Goal: Transaction & Acquisition: Obtain resource

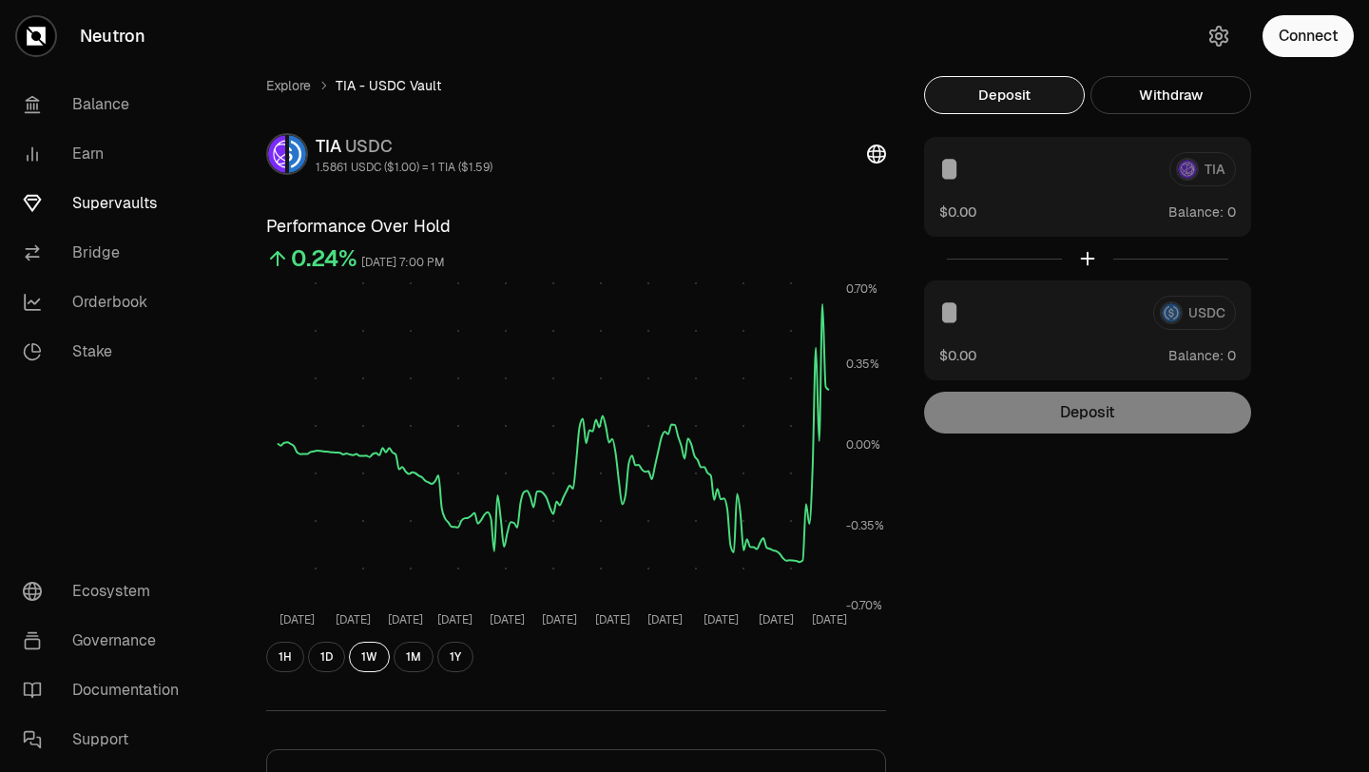
click at [95, 211] on link "Supervaults" at bounding box center [107, 203] width 198 height 49
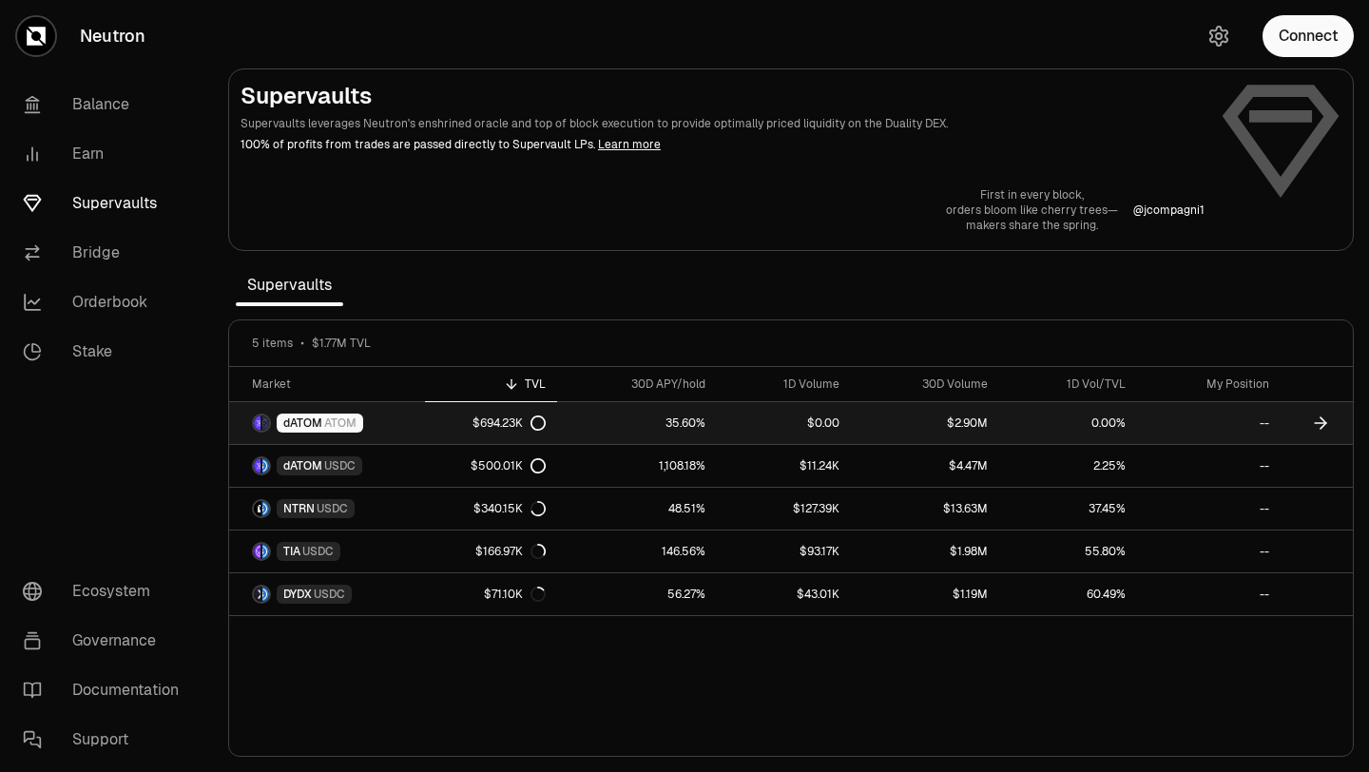
click at [622, 420] on link "35.60%" at bounding box center [636, 423] width 159 height 42
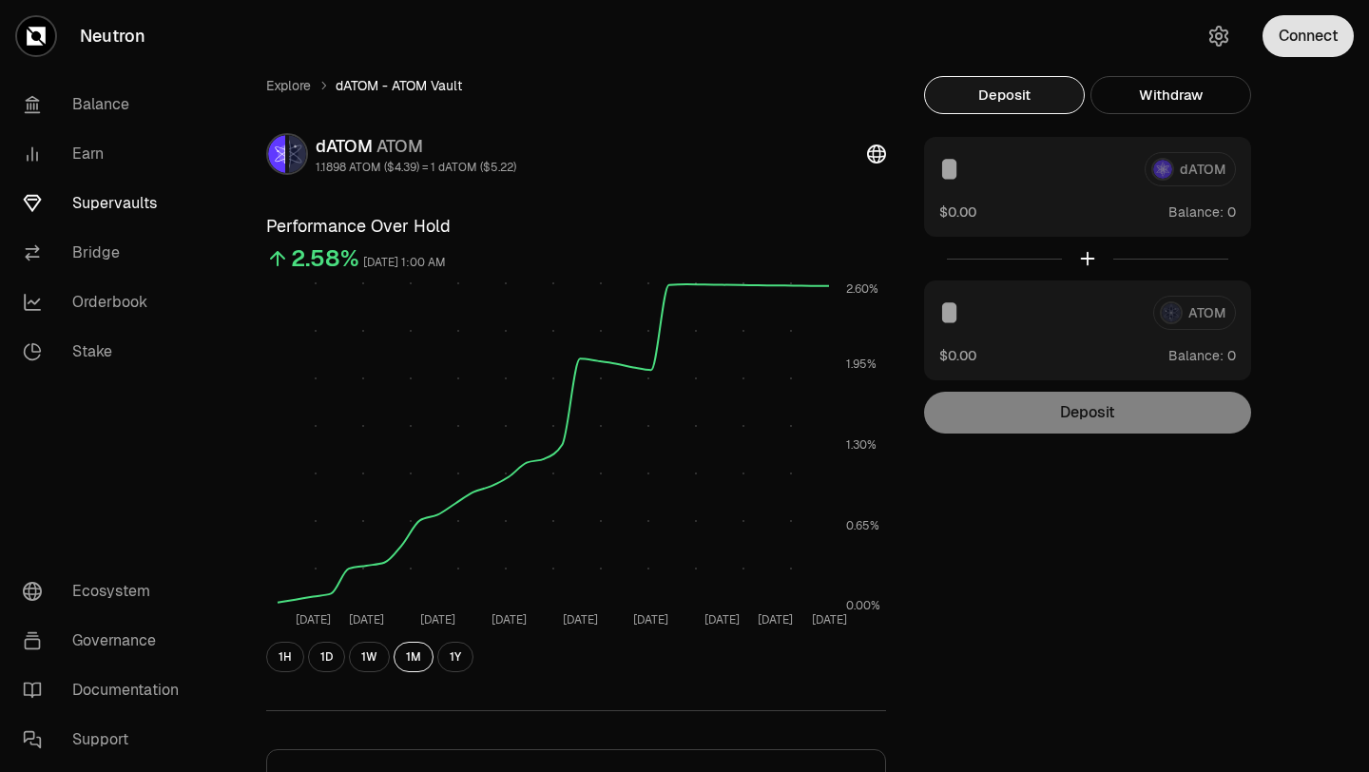
click at [1295, 48] on button "Connect" at bounding box center [1307, 36] width 91 height 42
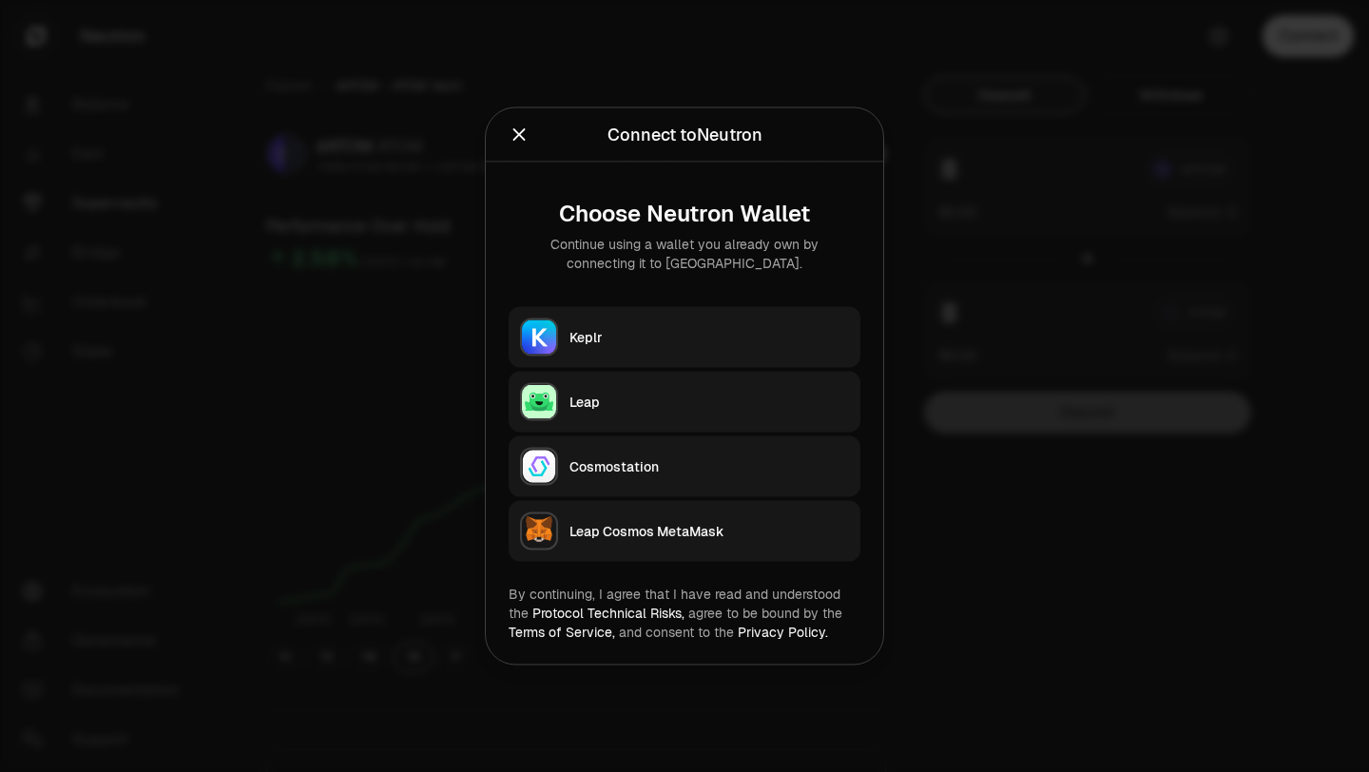
click at [765, 335] on div "Keplr" at bounding box center [708, 337] width 279 height 19
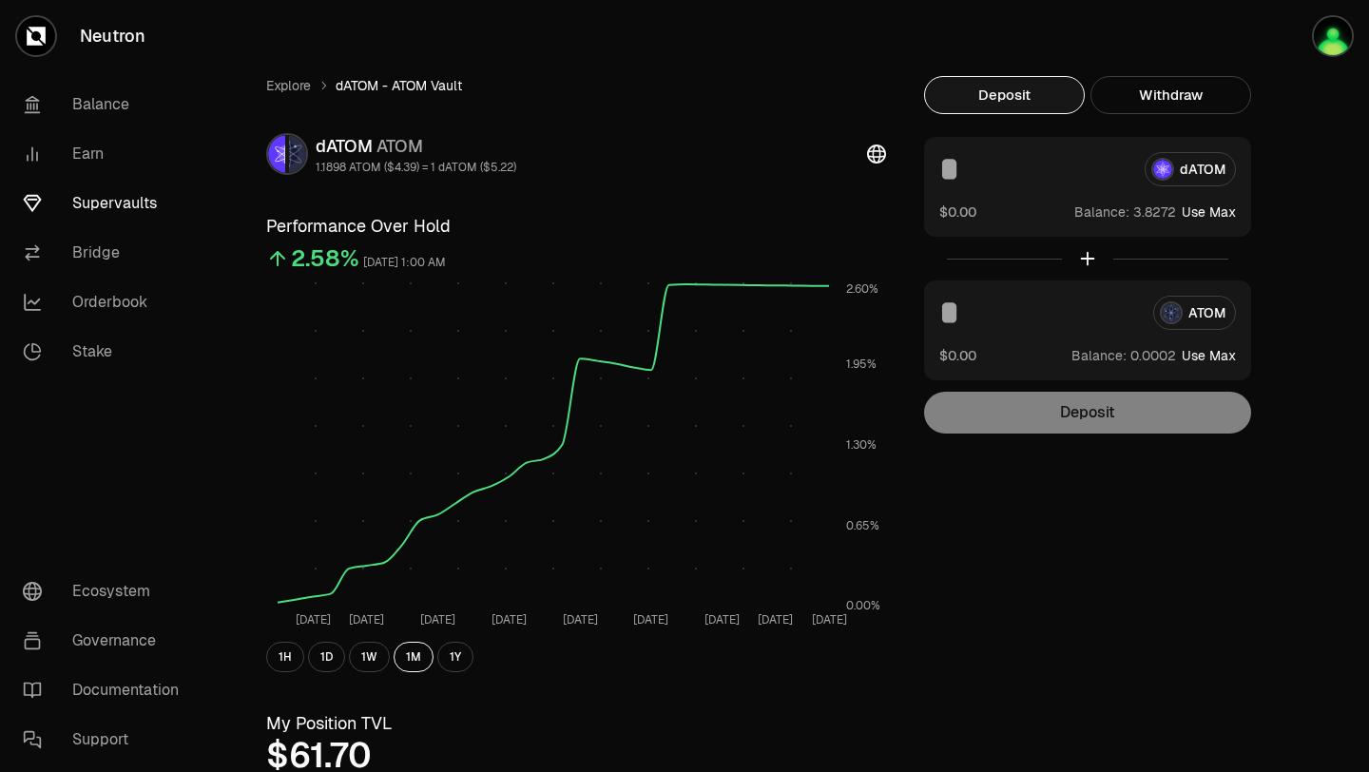
click at [1210, 212] on button "Use Max" at bounding box center [1209, 211] width 54 height 19
type input "********"
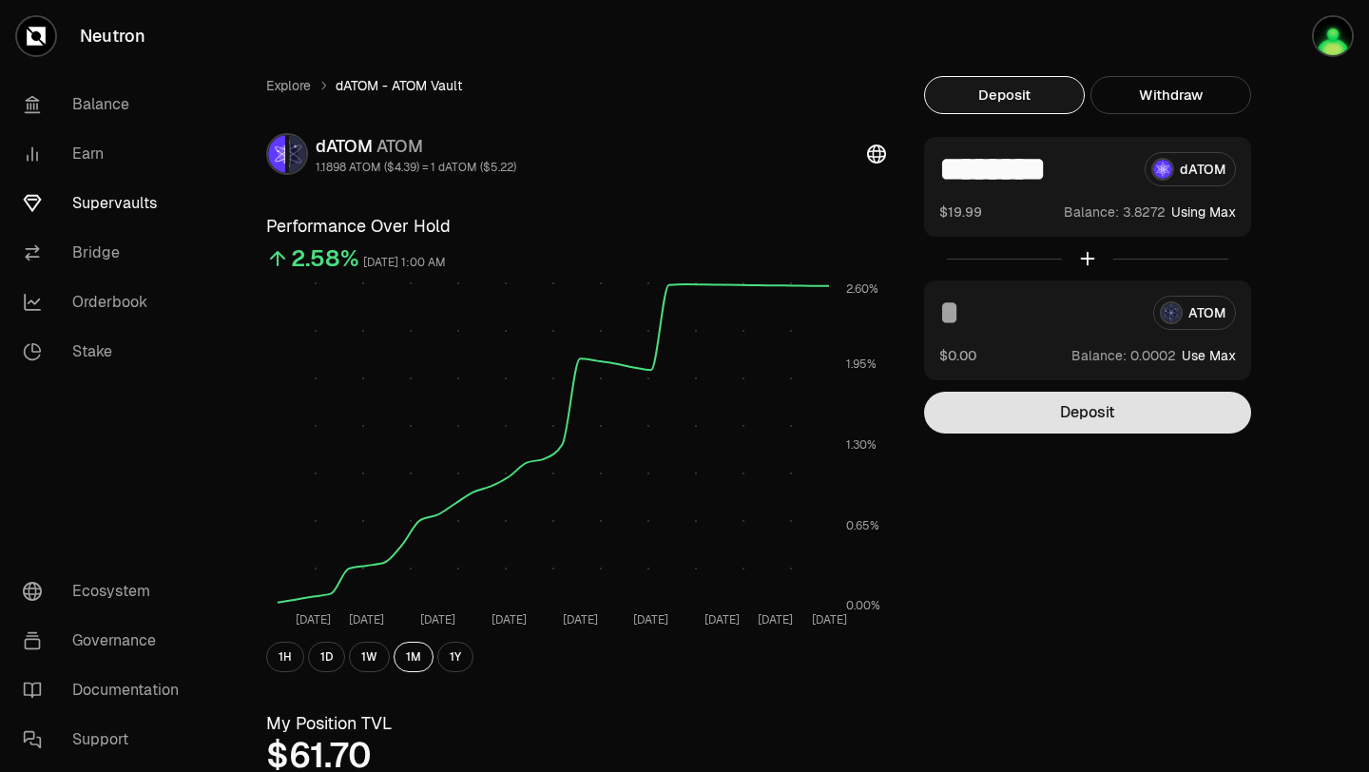
click at [1077, 419] on button "Deposit" at bounding box center [1087, 413] width 327 height 42
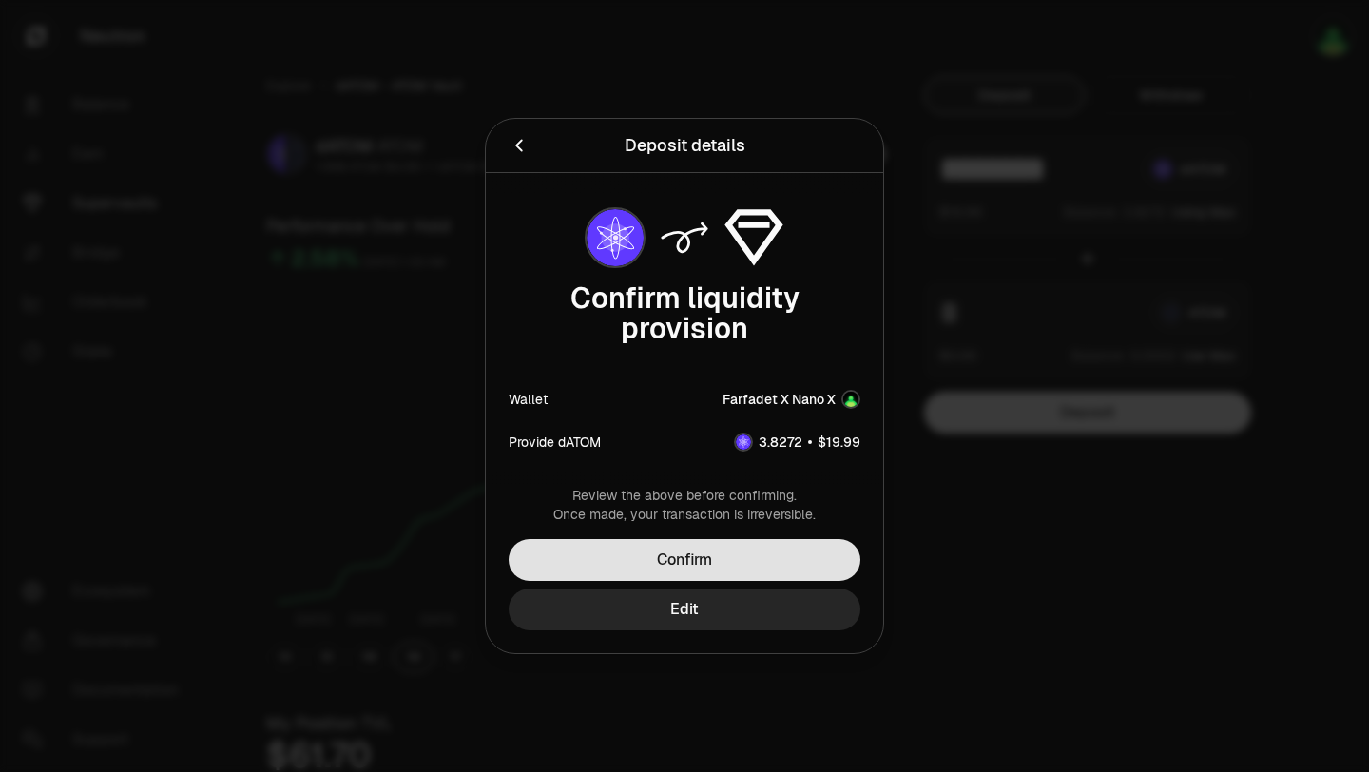
click at [697, 553] on button "Confirm" at bounding box center [685, 560] width 352 height 42
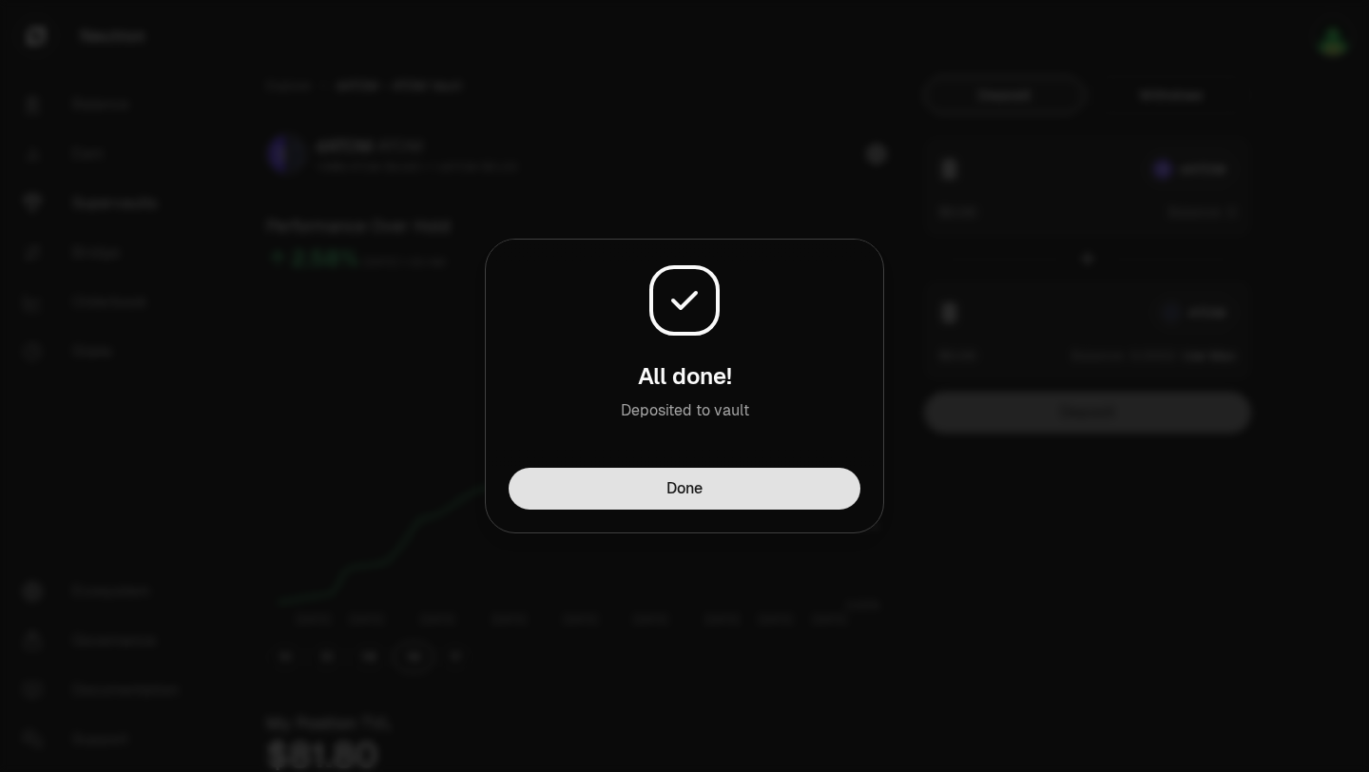
click at [721, 497] on button "Done" at bounding box center [685, 489] width 352 height 42
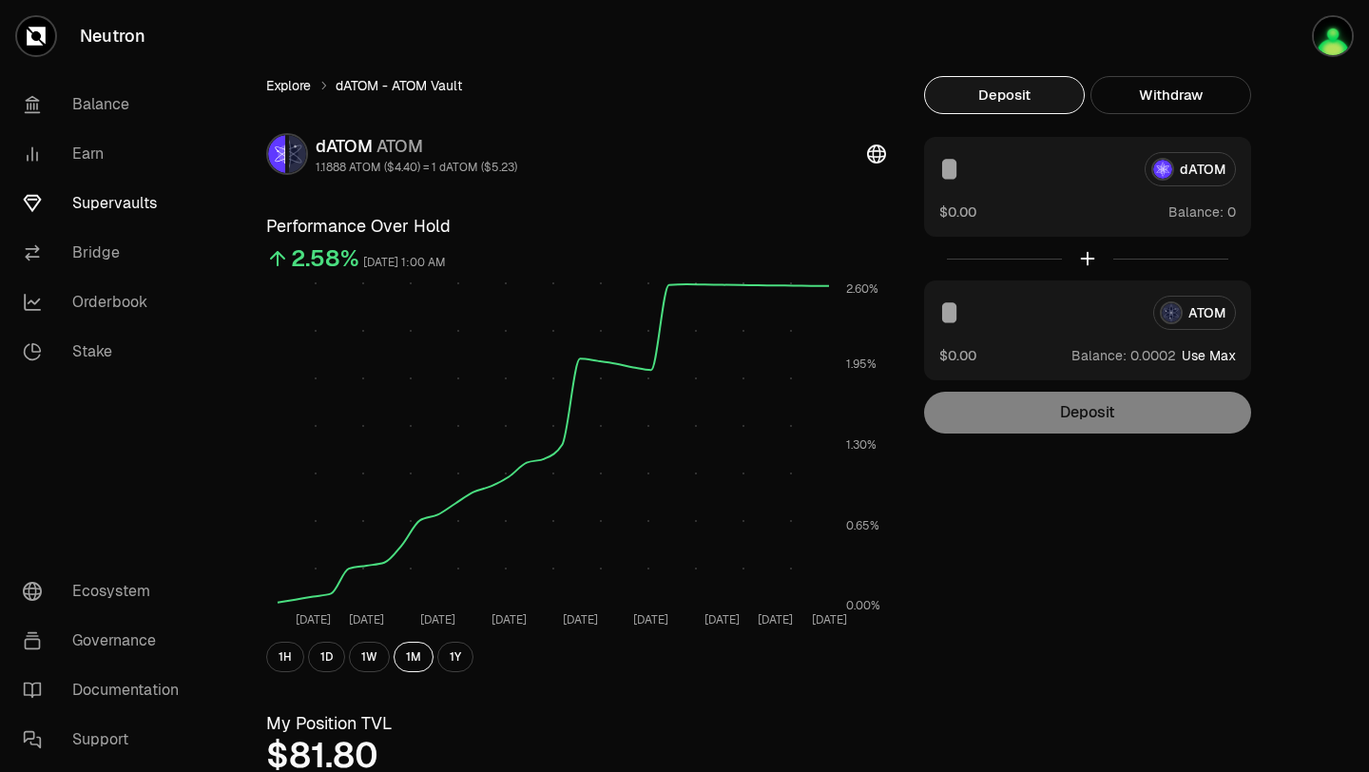
click at [284, 90] on link "Explore" at bounding box center [288, 85] width 45 height 19
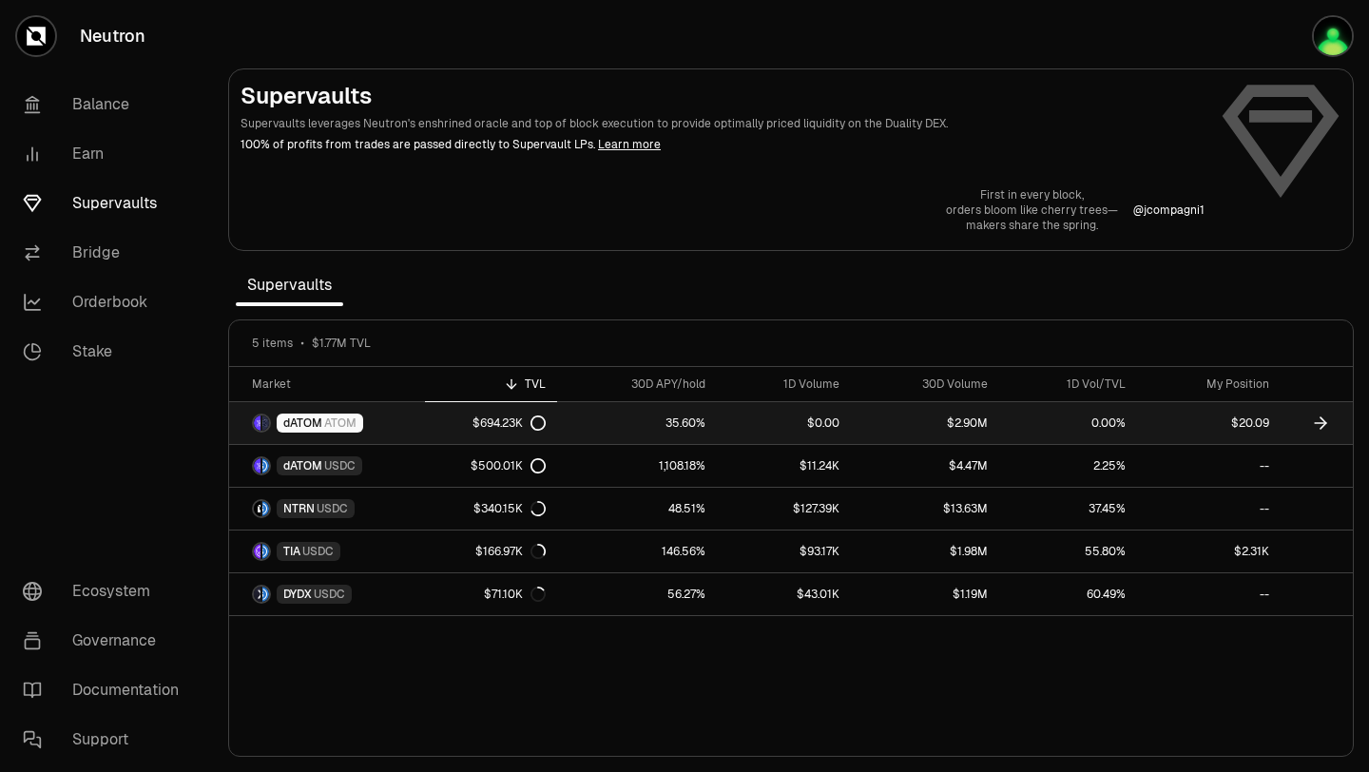
click at [433, 424] on link "$694.23K" at bounding box center [491, 423] width 132 height 42
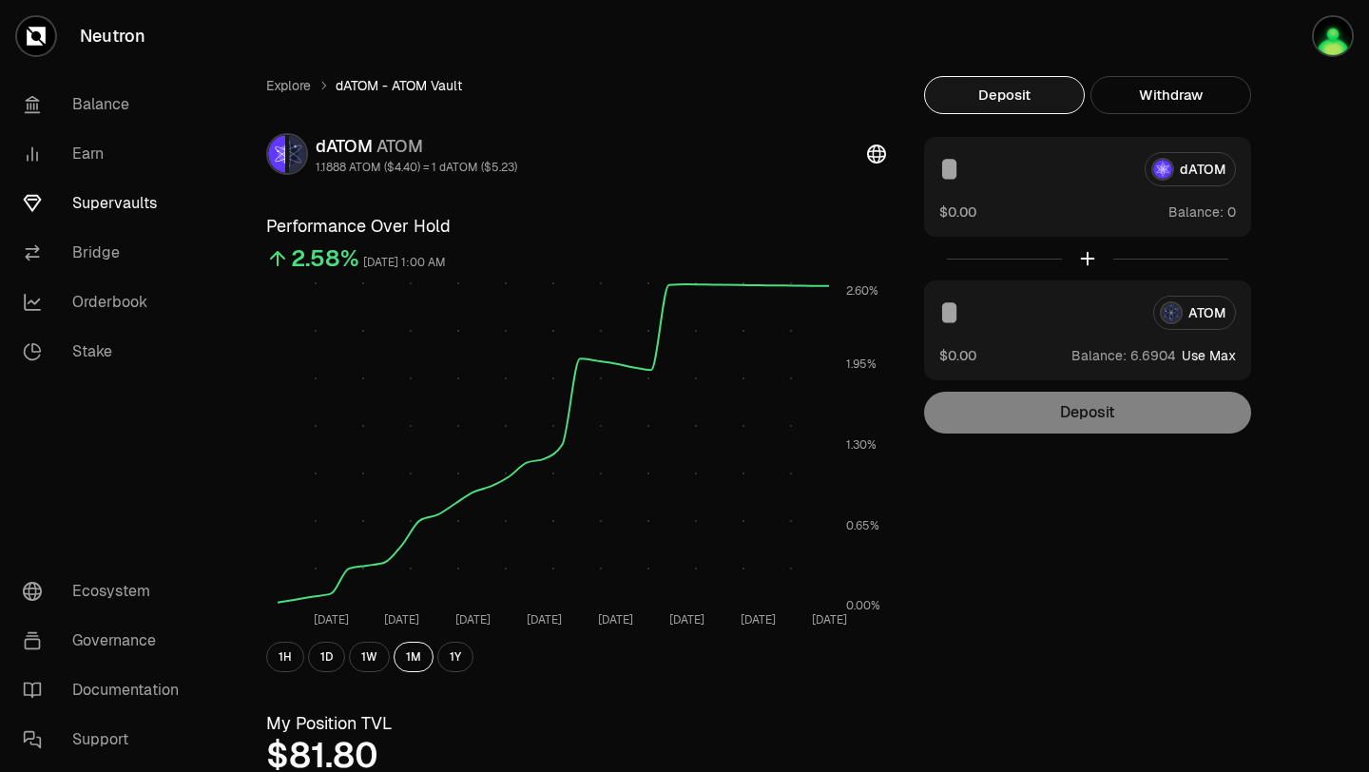
click at [1209, 355] on button "Use Max" at bounding box center [1209, 355] width 54 height 19
type input "********"
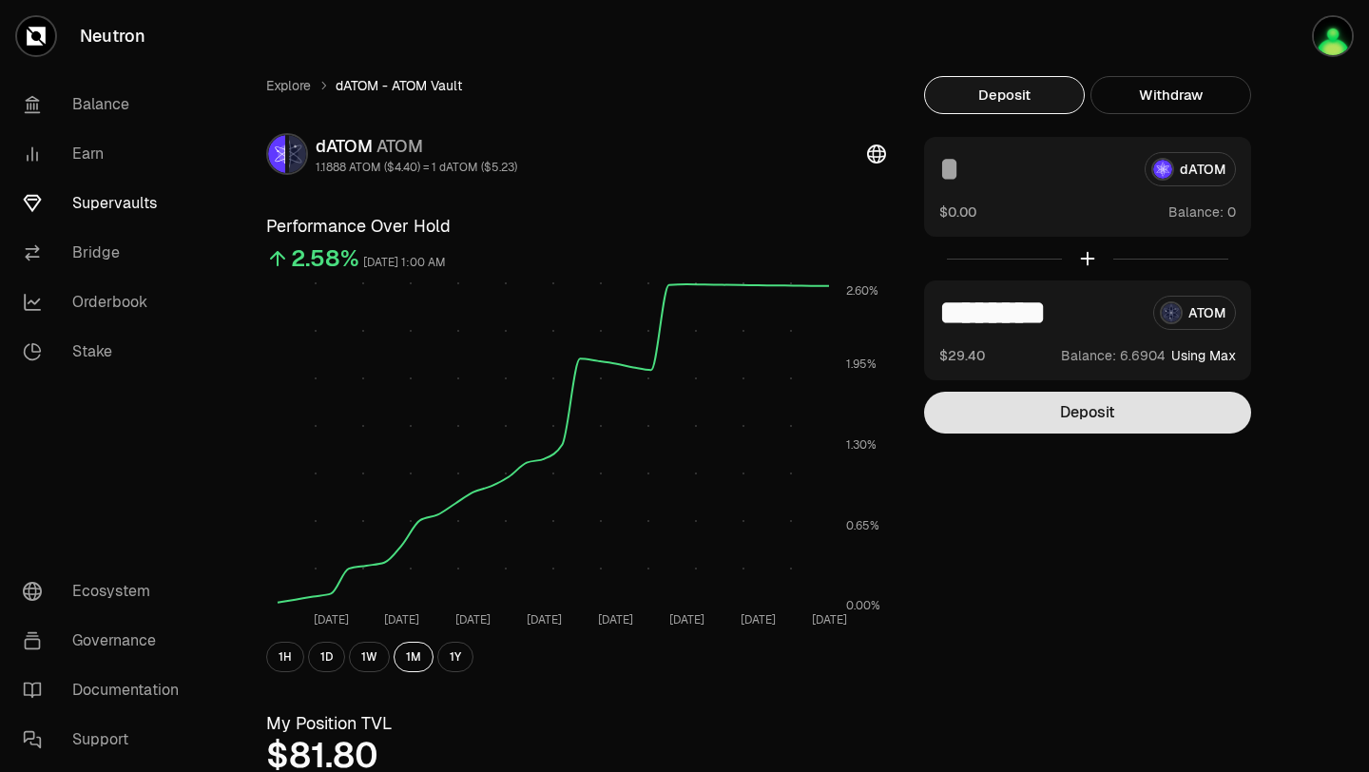
click at [1086, 414] on button "Deposit" at bounding box center [1087, 413] width 327 height 42
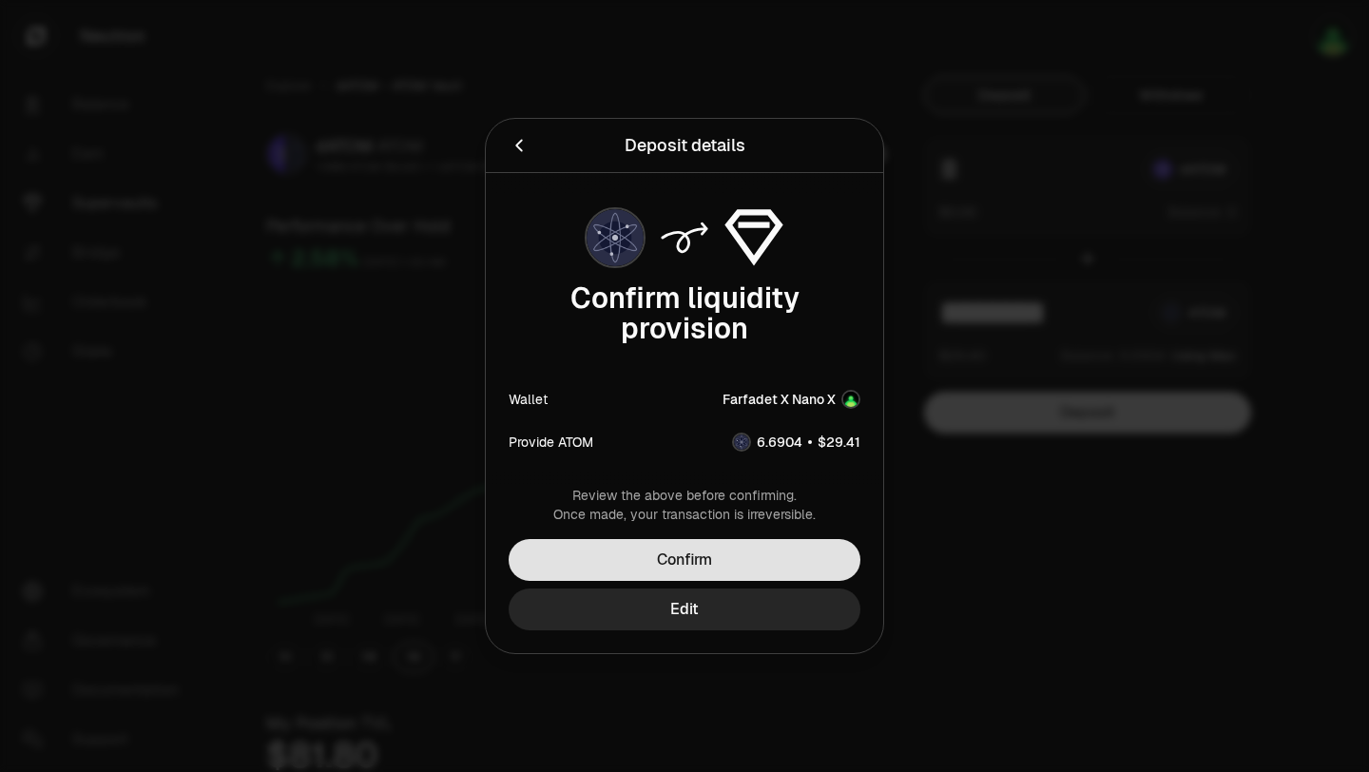
click at [750, 571] on button "Confirm" at bounding box center [685, 560] width 352 height 42
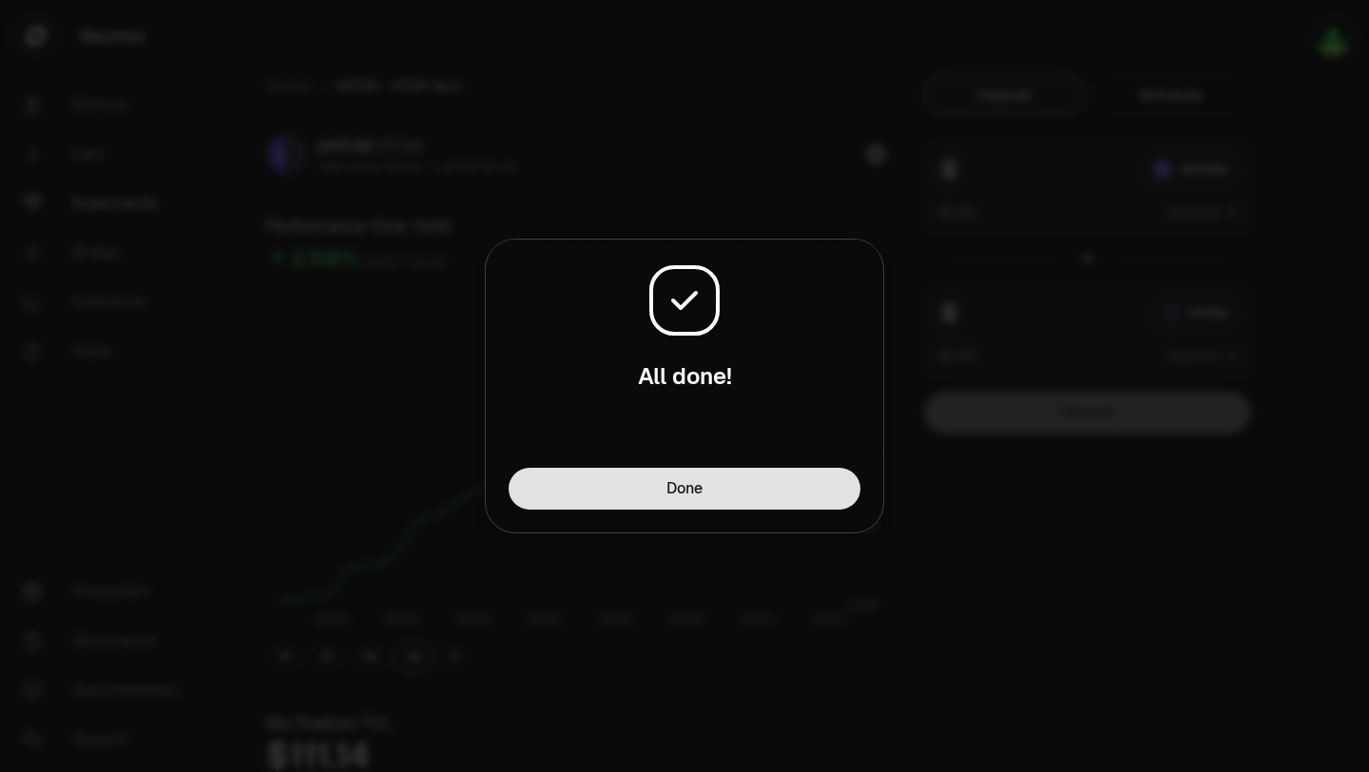
click at [659, 497] on button "Done" at bounding box center [685, 489] width 352 height 42
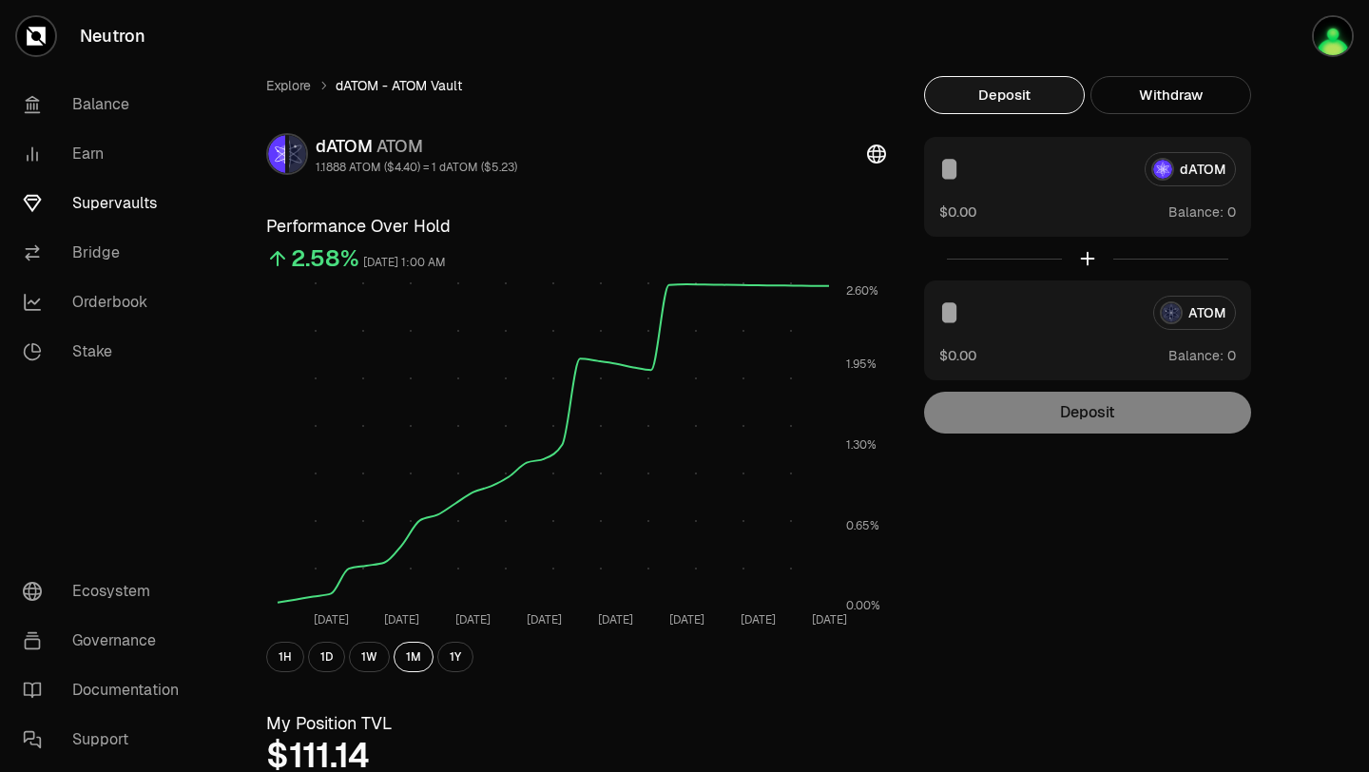
click at [142, 203] on link "Supervaults" at bounding box center [107, 203] width 198 height 49
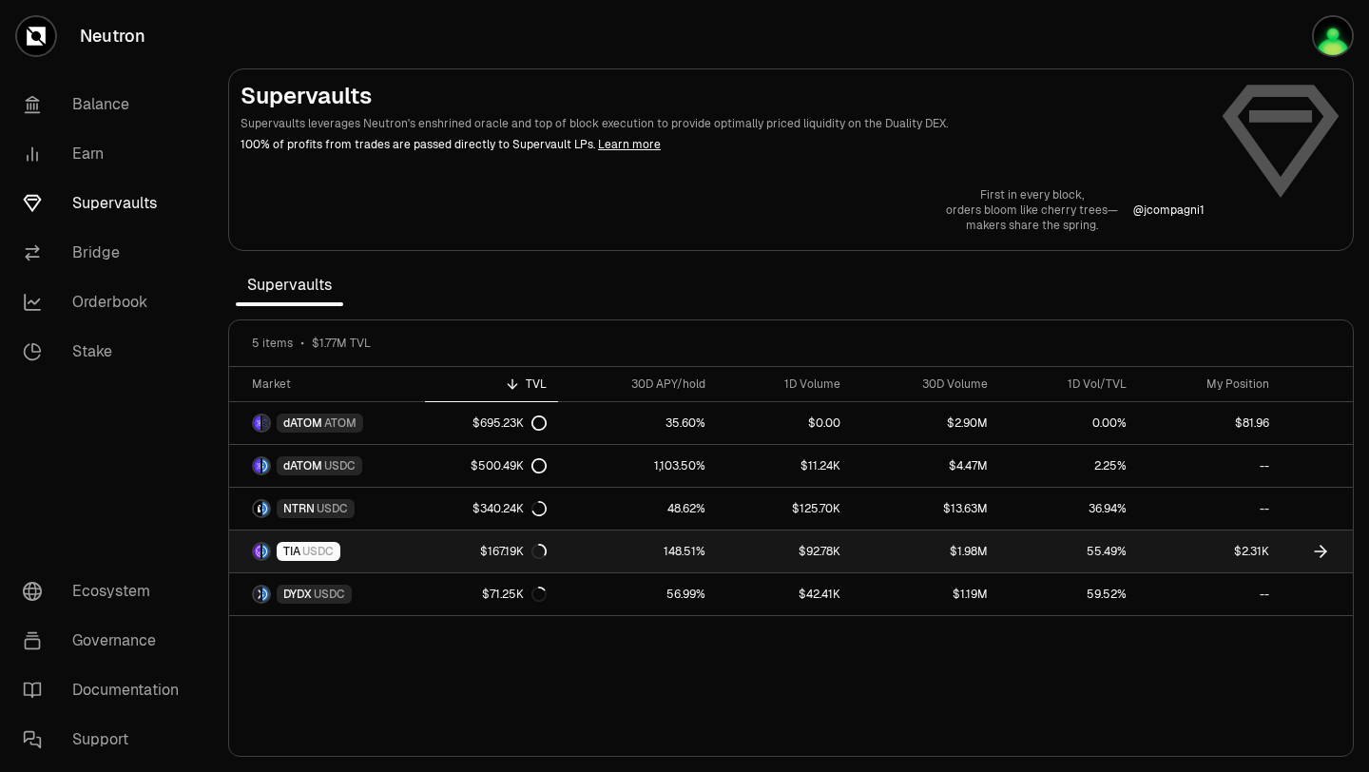
click at [438, 559] on link "$167.19K" at bounding box center [491, 551] width 133 height 42
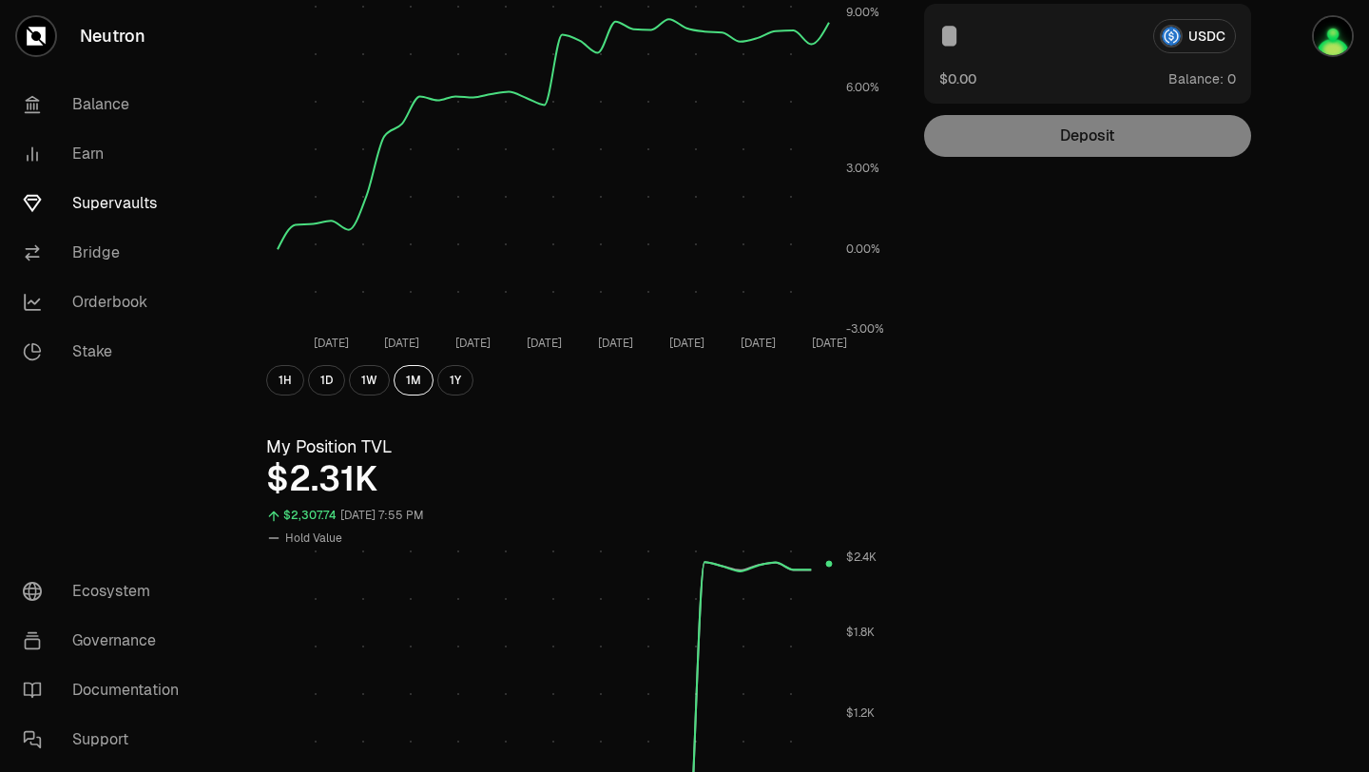
scroll to position [296, 0]
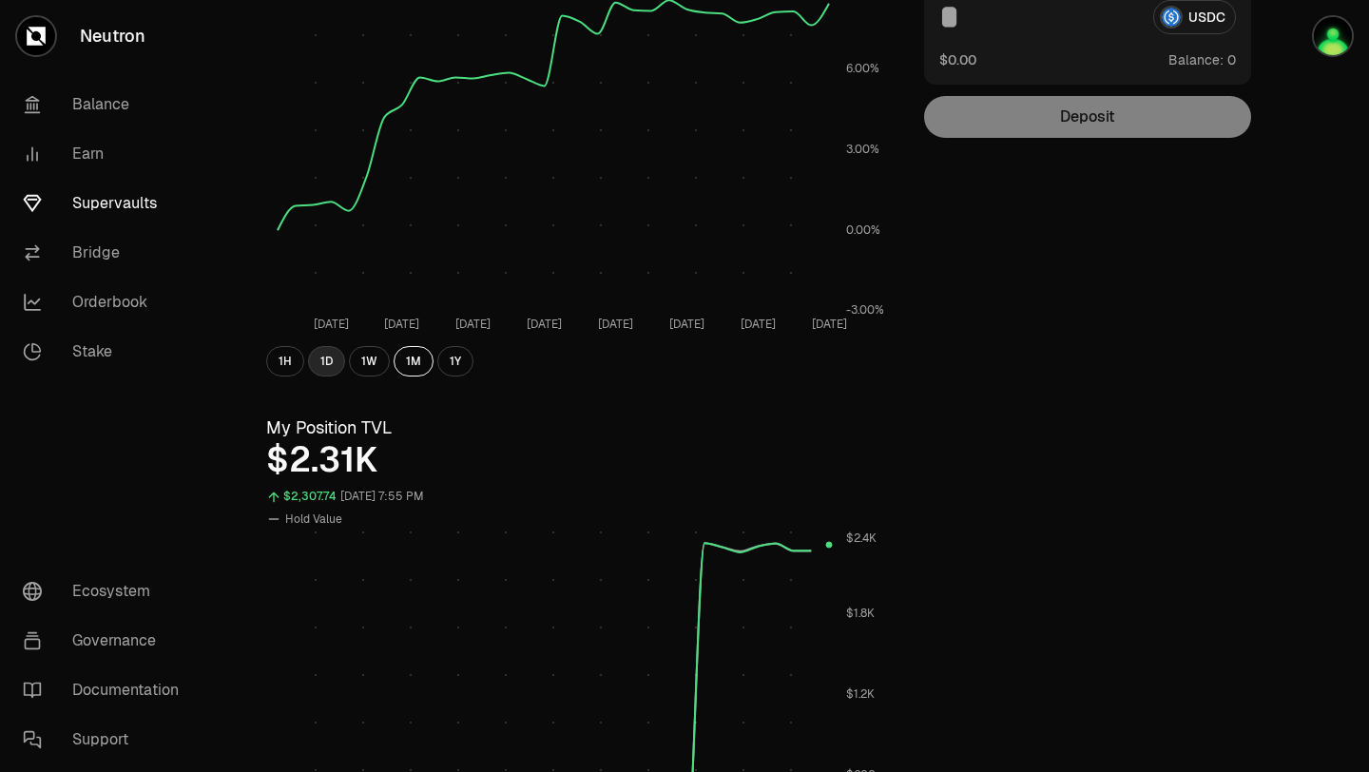
click at [327, 369] on button "1D" at bounding box center [326, 361] width 37 height 30
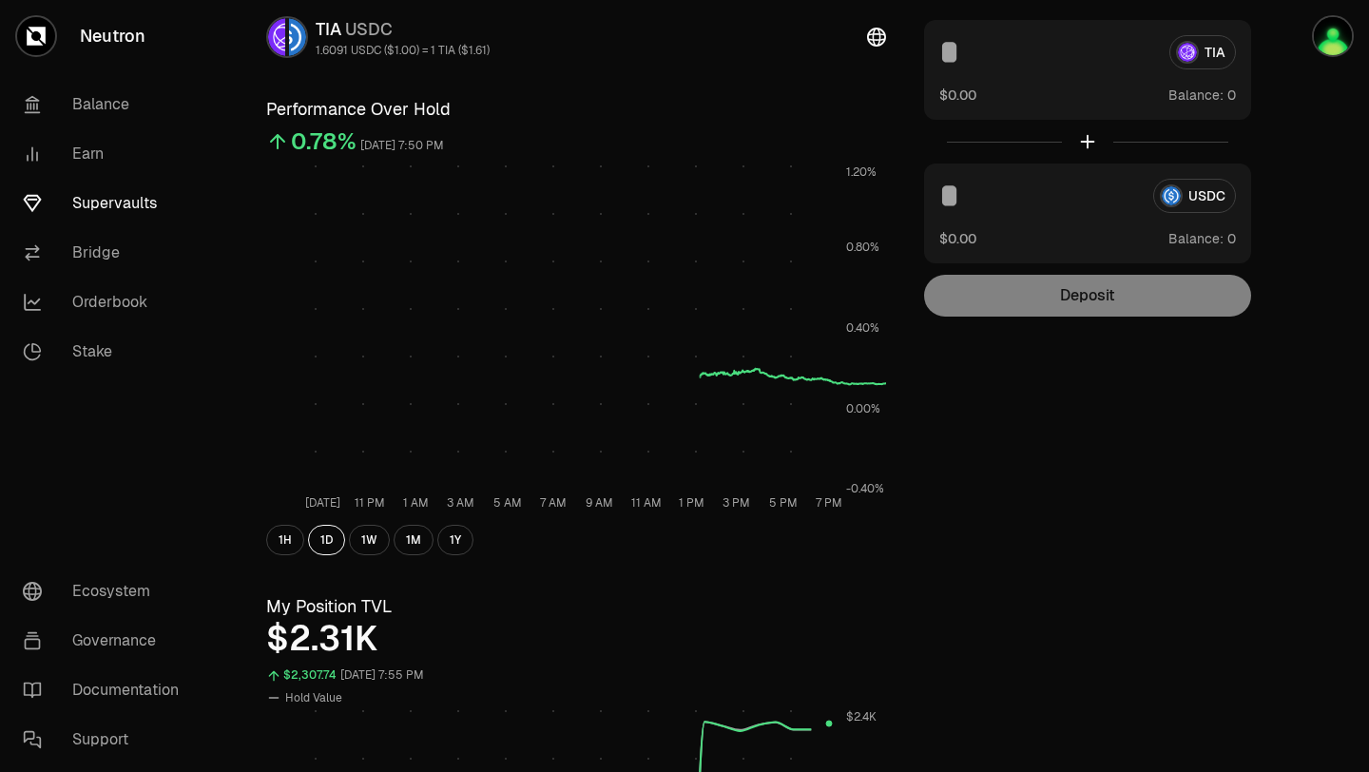
scroll to position [115, 0]
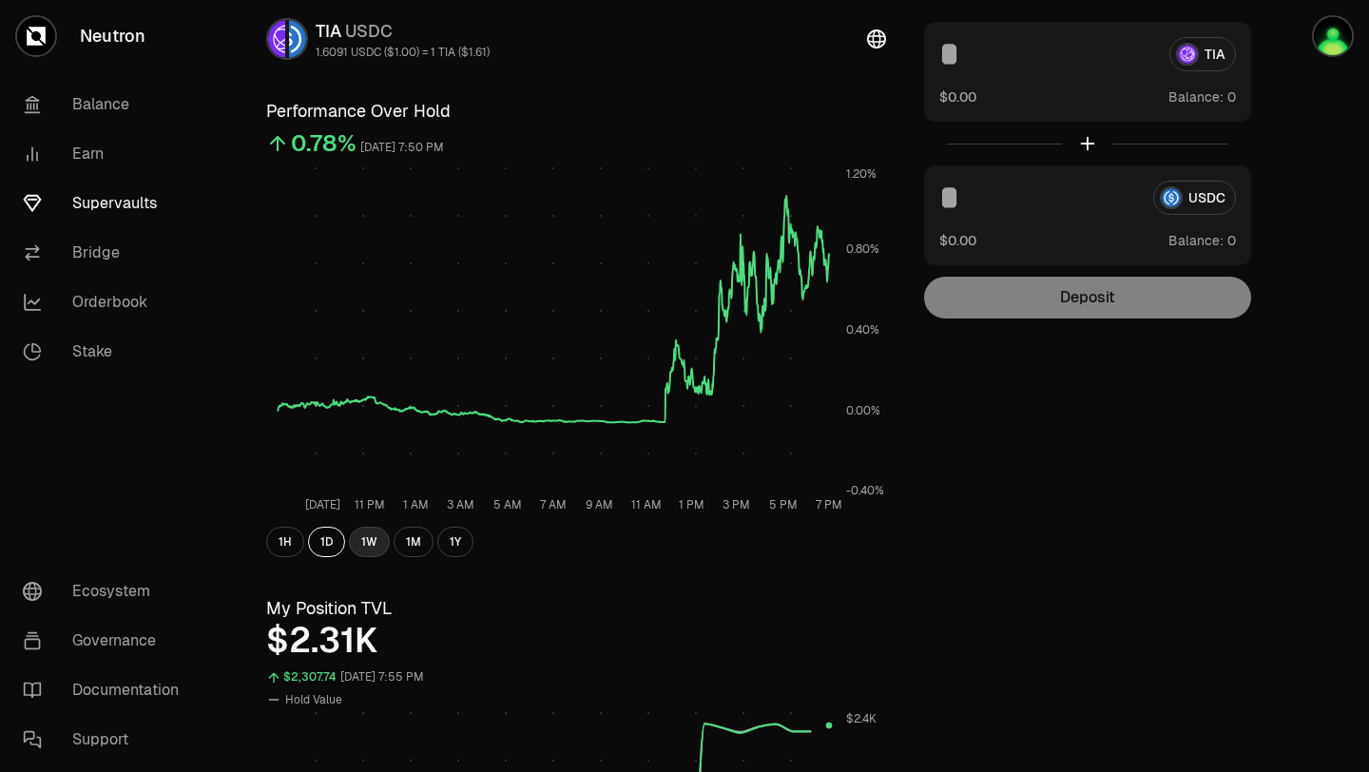
click at [363, 536] on button "1W" at bounding box center [369, 542] width 41 height 30
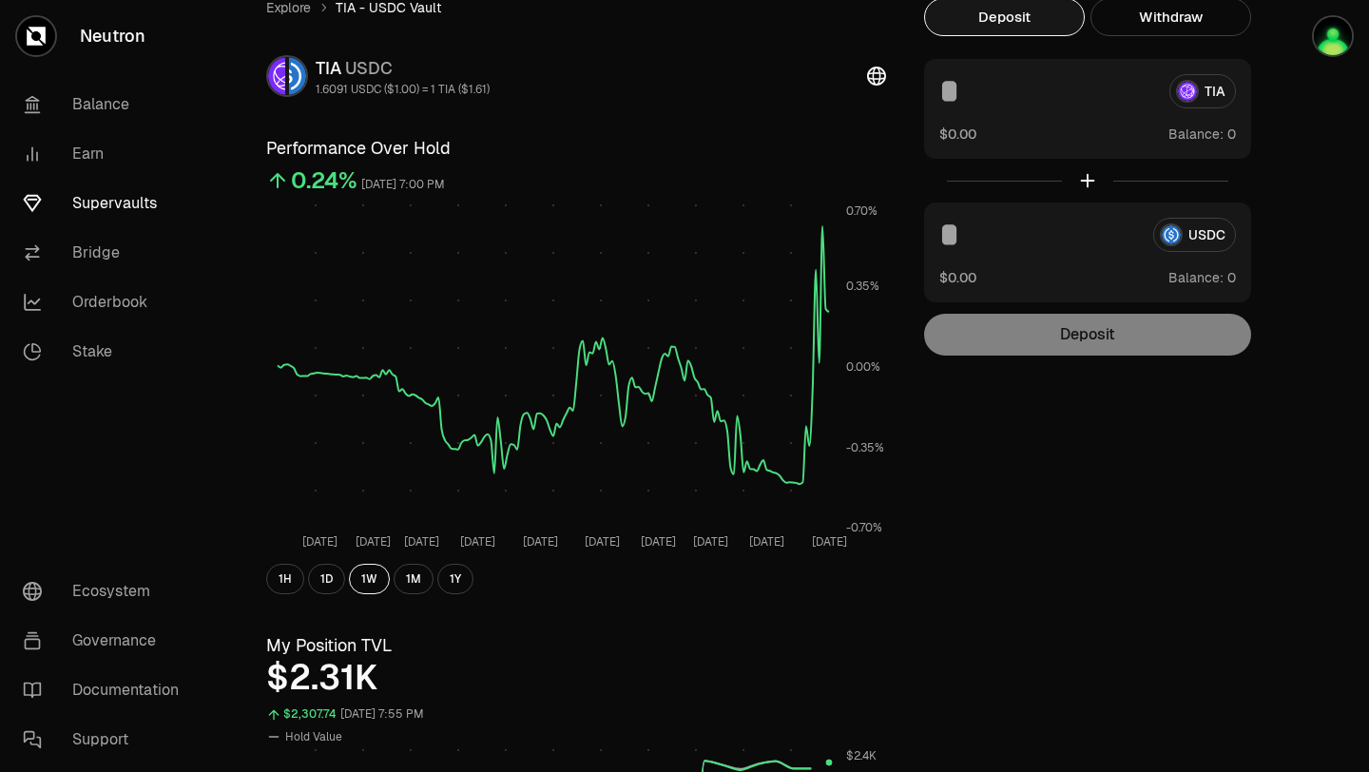
scroll to position [0, 0]
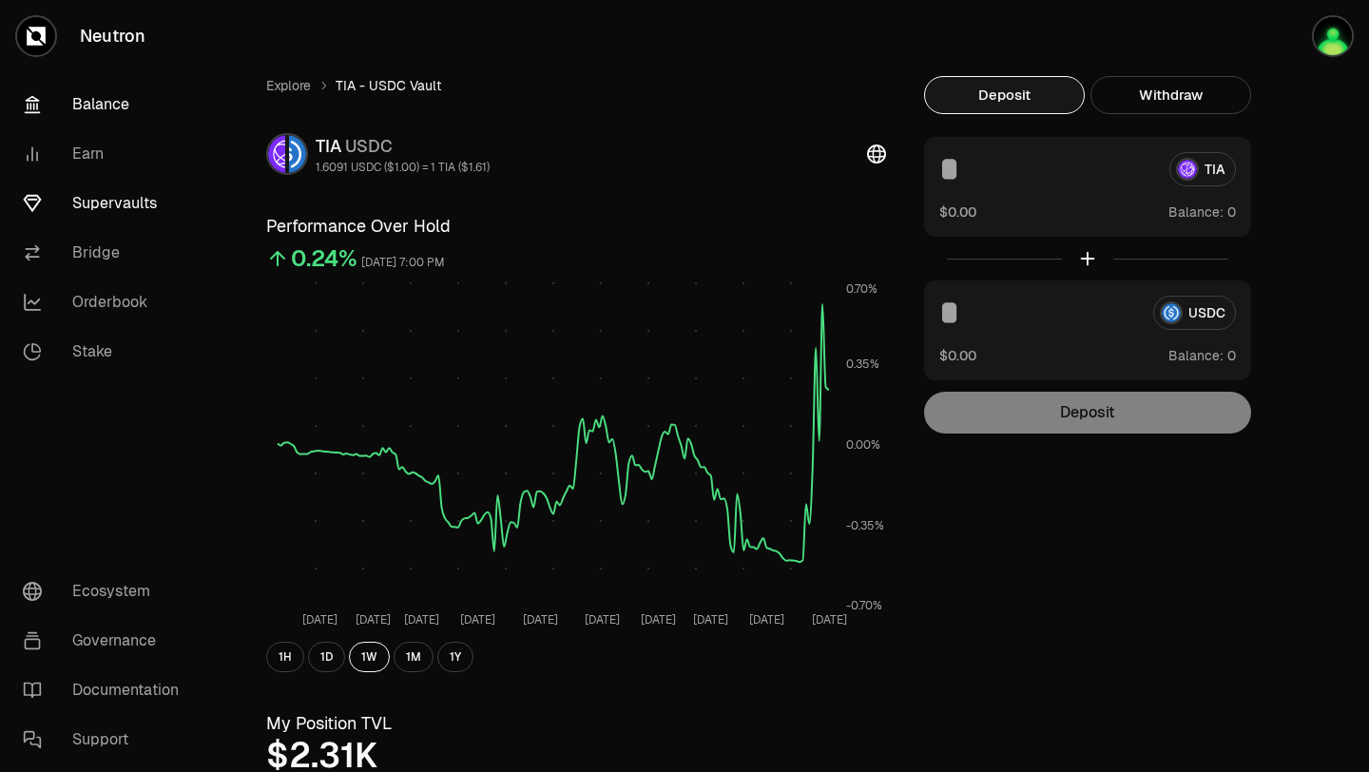
click at [99, 102] on link "Balance" at bounding box center [107, 104] width 198 height 49
